Goal: Find specific page/section

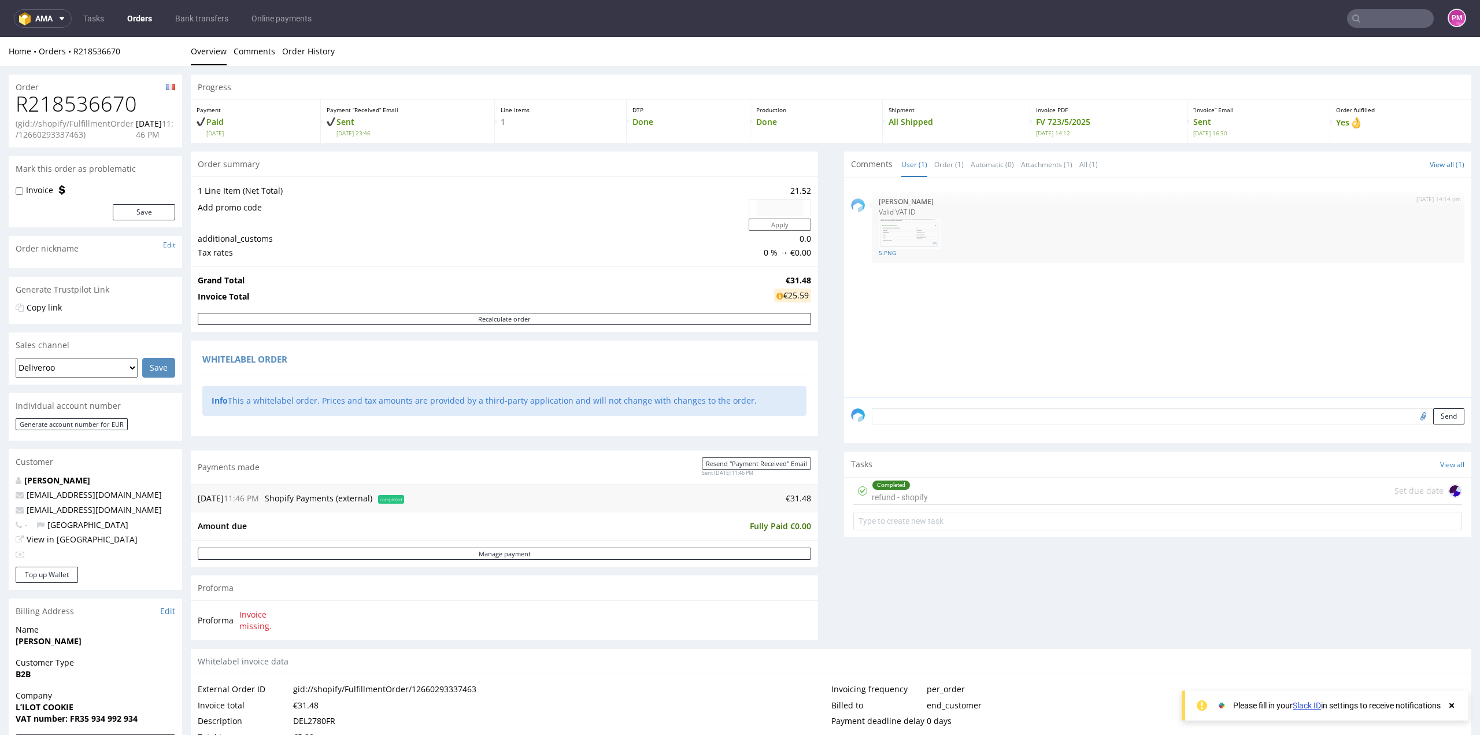
scroll to position [386, 0]
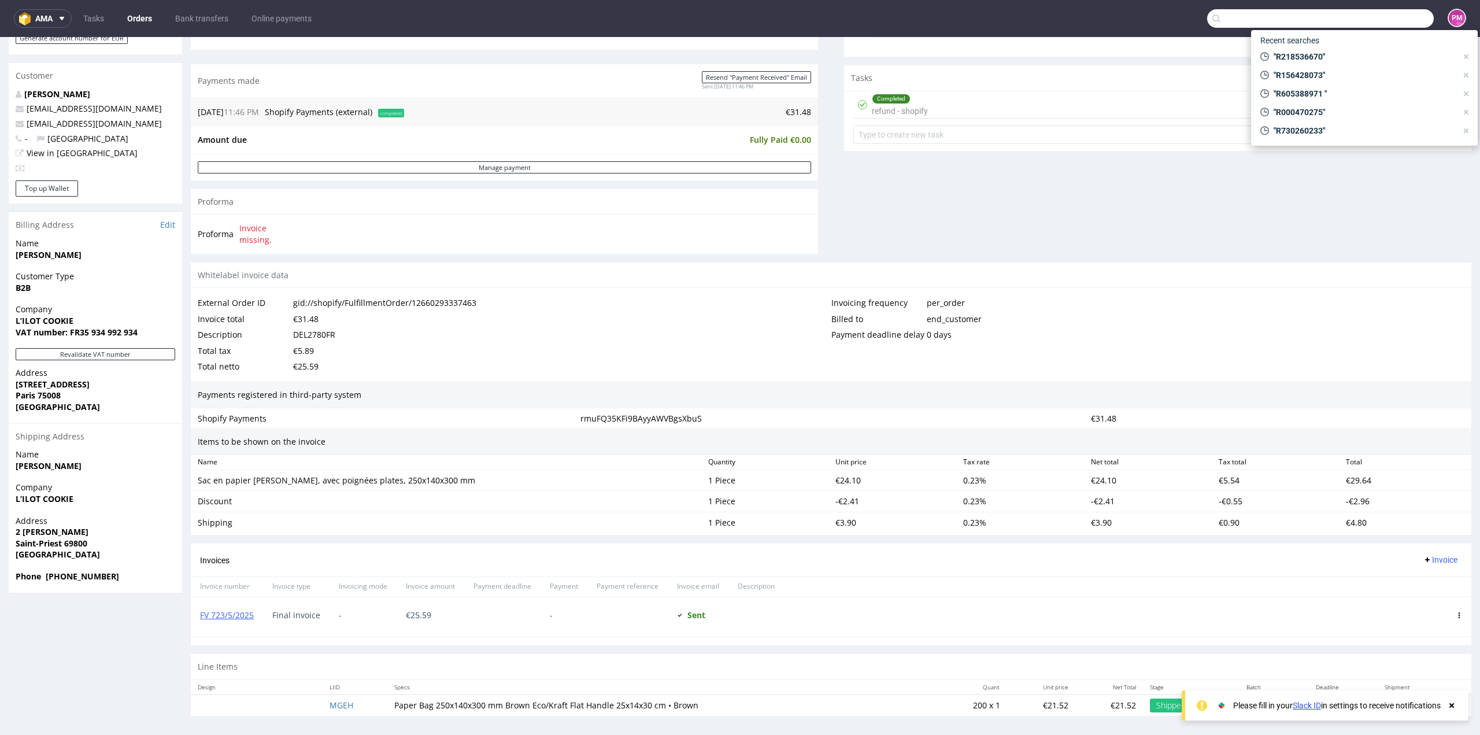
click at [1362, 14] on input "text" at bounding box center [1320, 18] width 227 height 19
type input "R830592896"
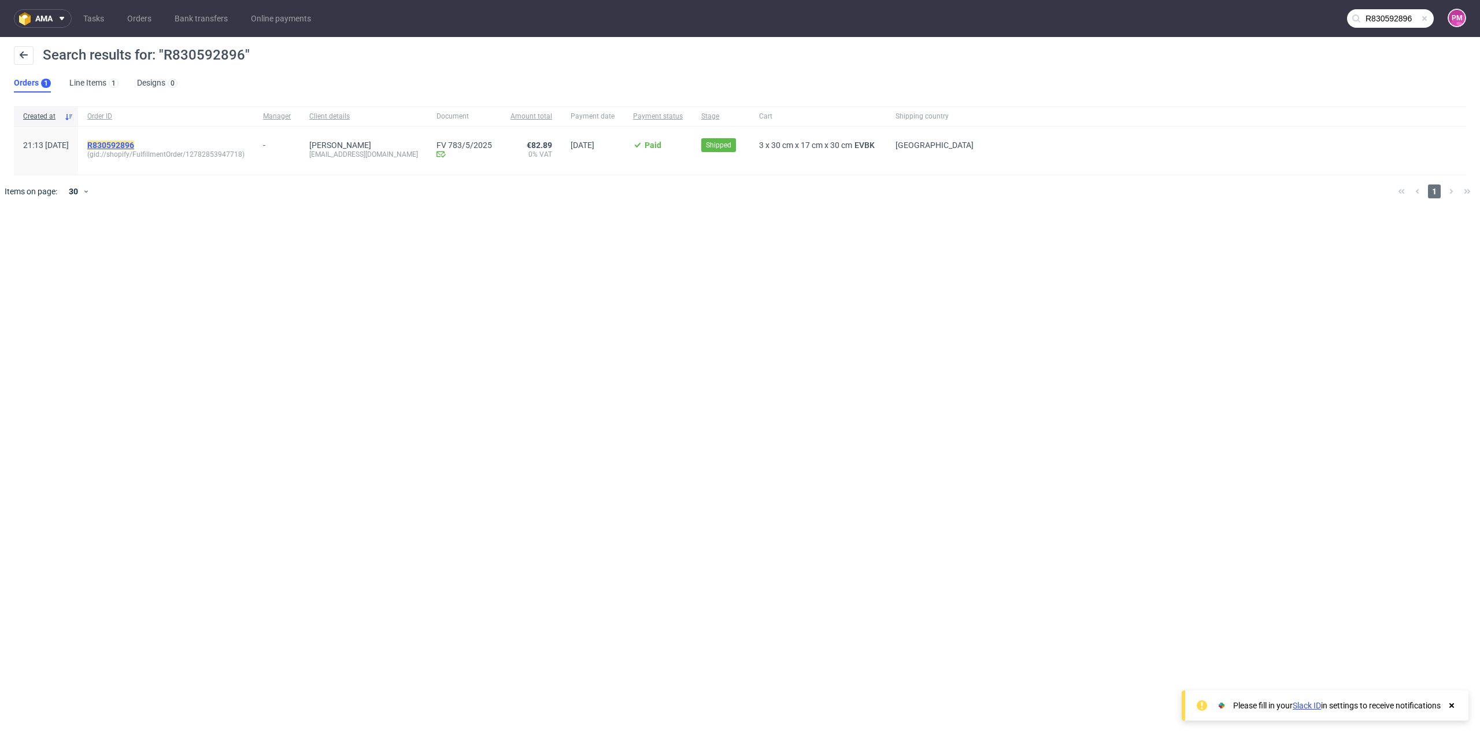
click at [134, 142] on mark "R830592896" at bounding box center [110, 145] width 47 height 9
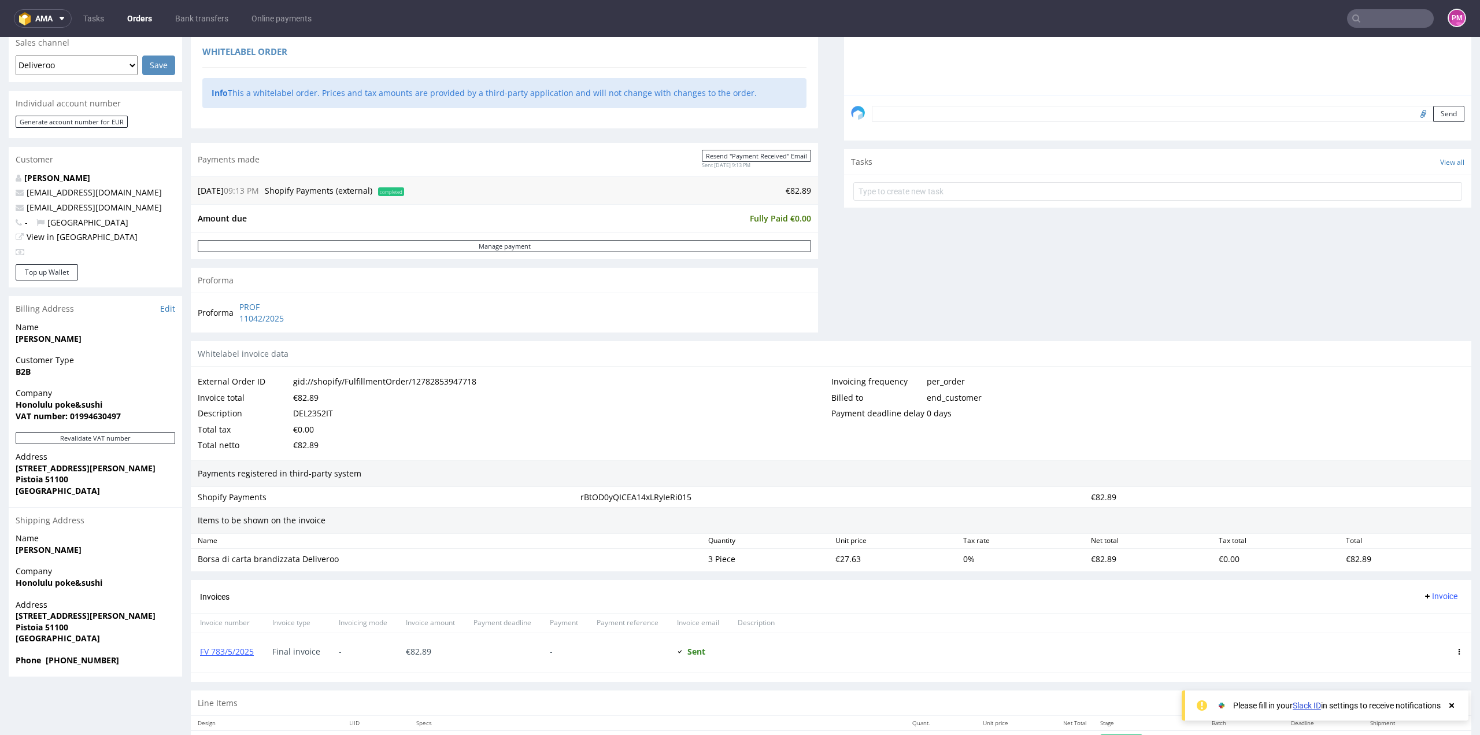
scroll to position [339, 0]
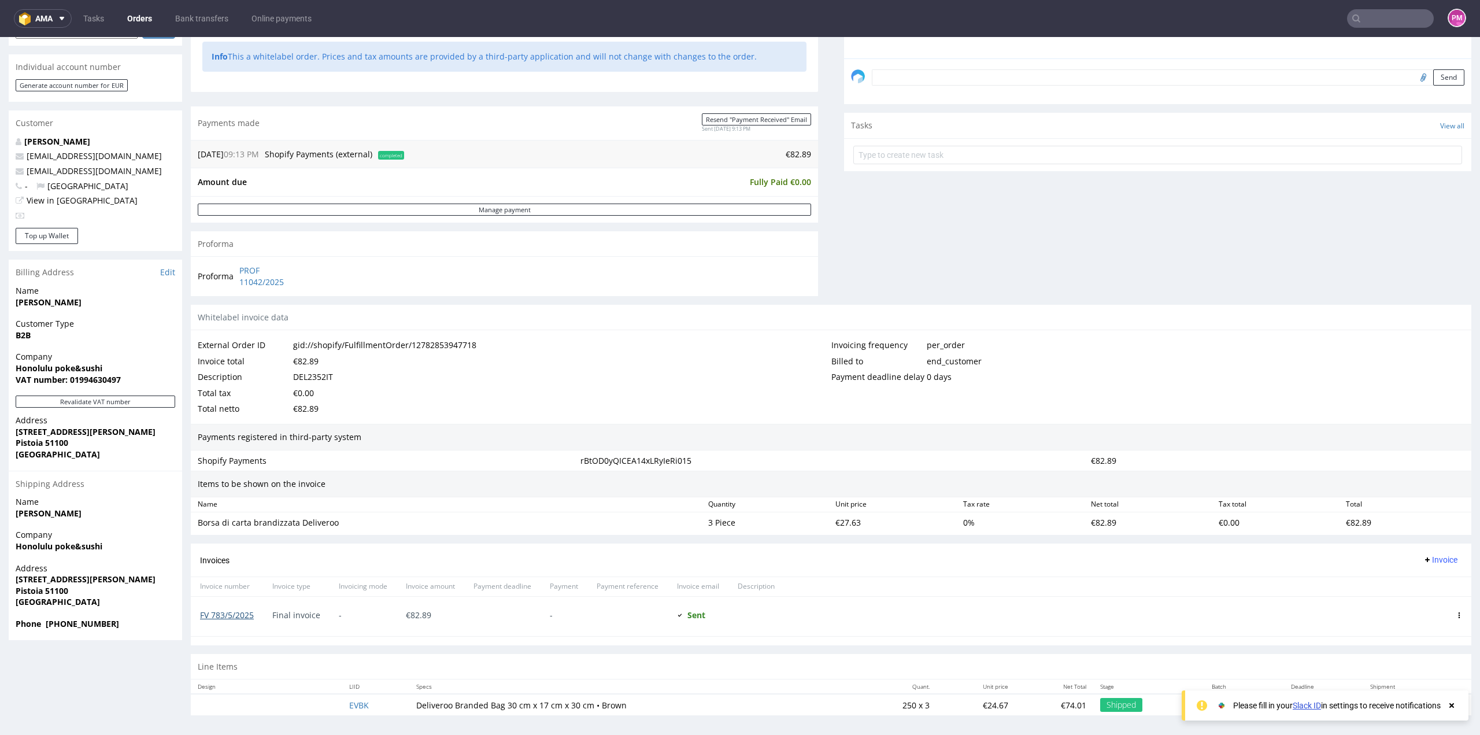
click at [221, 609] on link "FV 783/5/2025" at bounding box center [227, 614] width 54 height 11
